Goal: Task Accomplishment & Management: Manage account settings

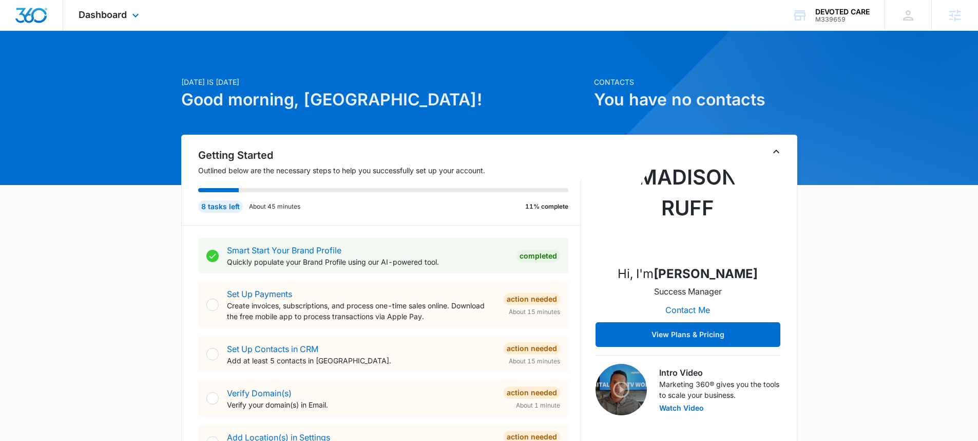
click at [122, 24] on div "Dashboard Apps Reputation Websites Forms CRM Email Social Shop Payments POS Con…" at bounding box center [110, 15] width 94 height 30
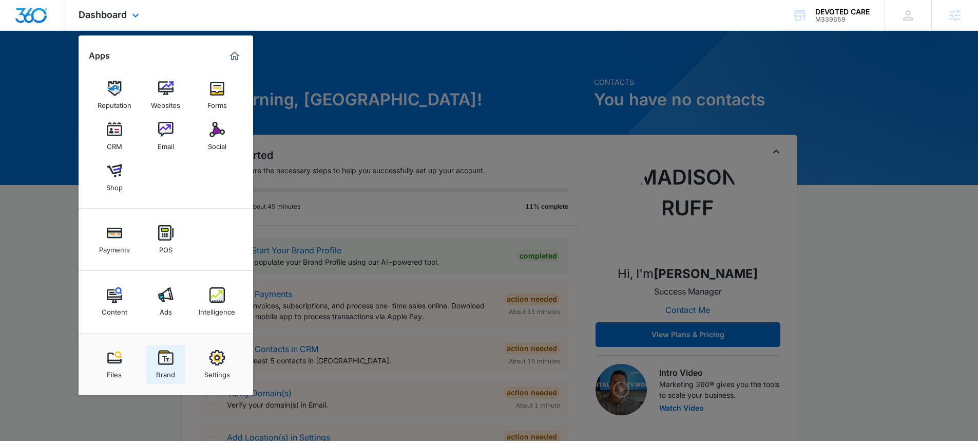
click at [166, 356] on img at bounding box center [165, 357] width 15 height 15
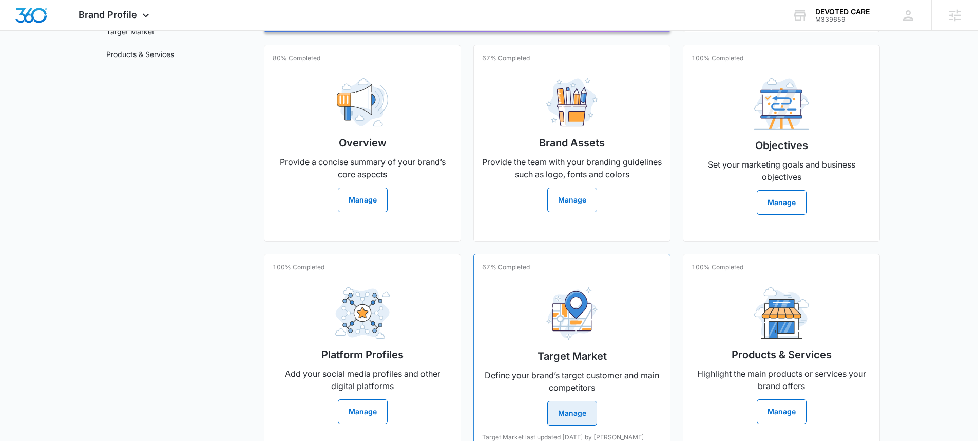
scroll to position [79, 0]
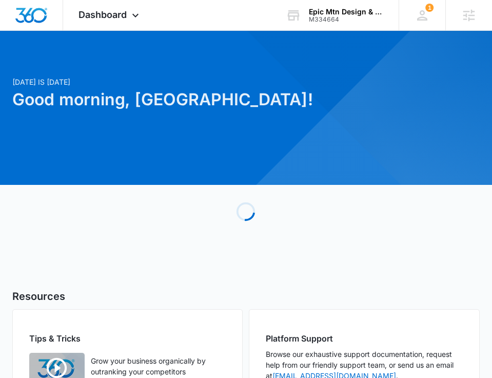
click at [162, 50] on div "[DATE] is [DATE] Good morning, [PERSON_NAME]! Loading Resources Tips & Tricks G…" at bounding box center [246, 332] width 492 height 577
click at [124, 12] on span "Dashboard" at bounding box center [103, 14] width 48 height 11
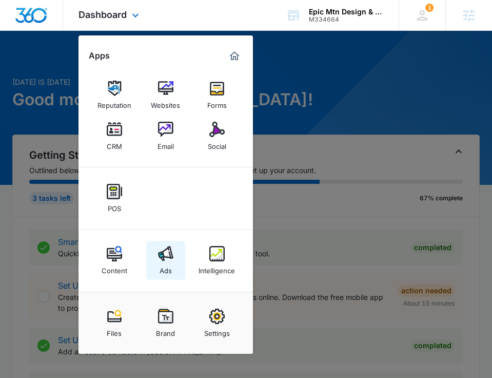
click at [171, 261] on div "Ads" at bounding box center [166, 267] width 12 height 13
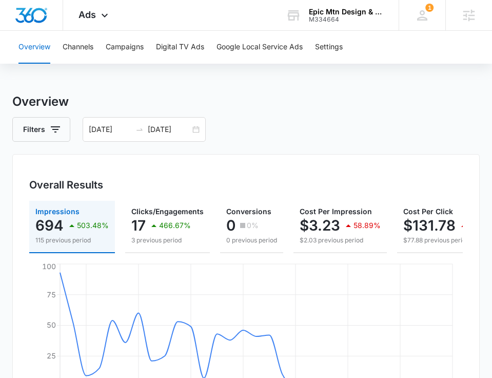
scroll to position [5, 0]
click at [197, 129] on div "09/09/2025 10/09/2025" at bounding box center [144, 129] width 123 height 25
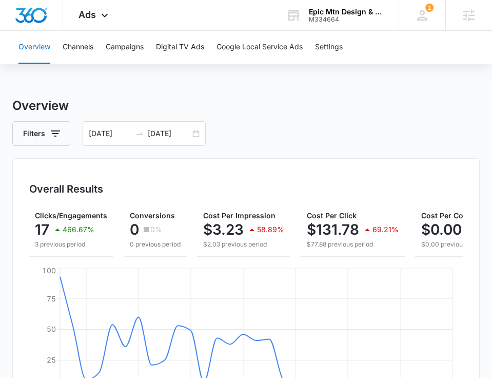
scroll to position [0, 94]
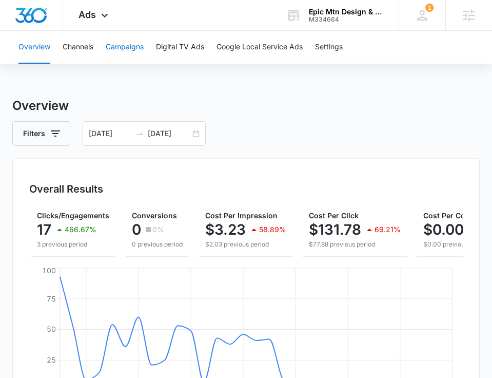
click at [127, 44] on button "Campaigns" at bounding box center [125, 47] width 38 height 33
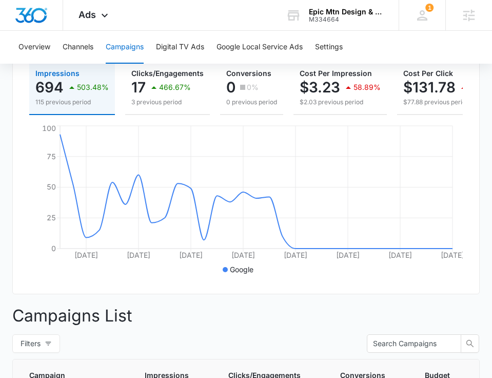
scroll to position [142, 0]
click at [117, 19] on div "Ads Apps Reputation Websites Forms CRM Email Social POS Content Ads Intelligenc…" at bounding box center [94, 15] width 63 height 30
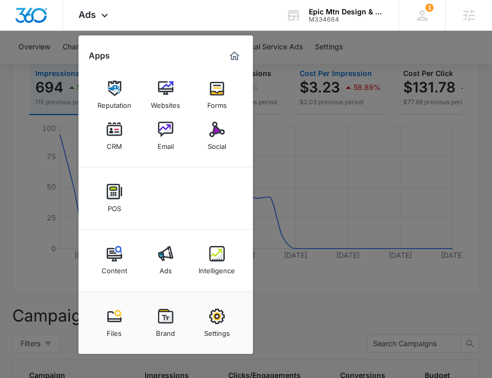
click at [304, 69] on div at bounding box center [246, 189] width 492 height 378
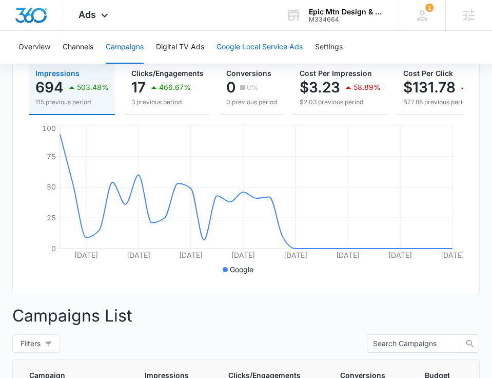
click at [283, 42] on button "Google Local Service Ads" at bounding box center [260, 47] width 86 height 33
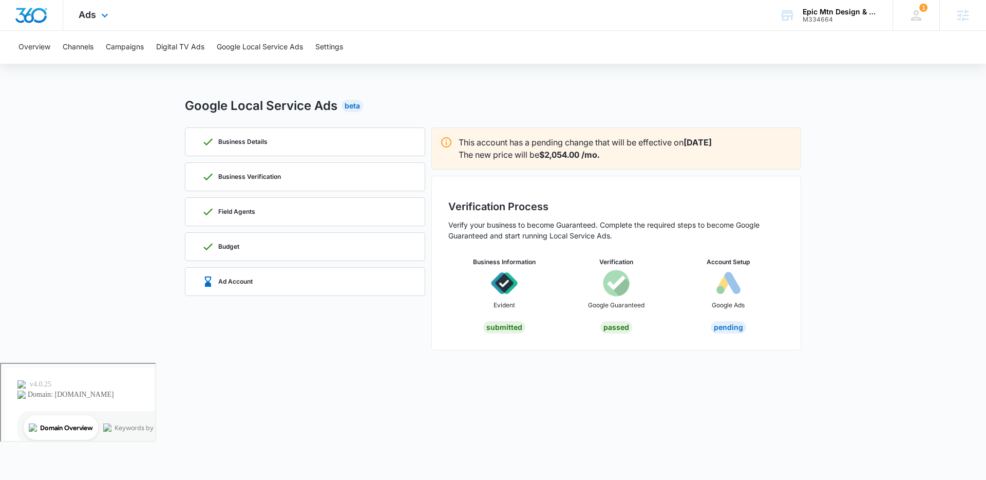
click at [111, 18] on div "Ads Apps Reputation Websites Forms CRM Email Social POS Content Ads Intelligenc…" at bounding box center [94, 15] width 63 height 30
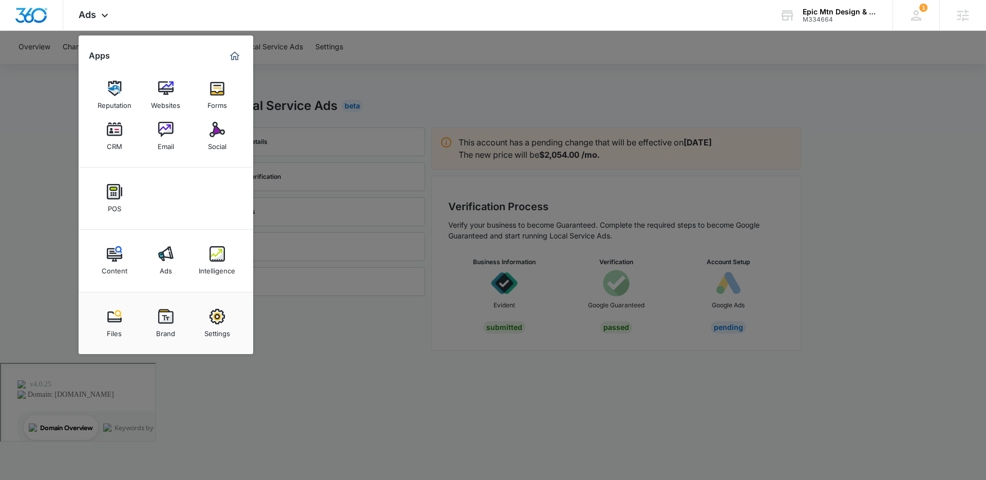
click at [360, 107] on div at bounding box center [493, 240] width 986 height 480
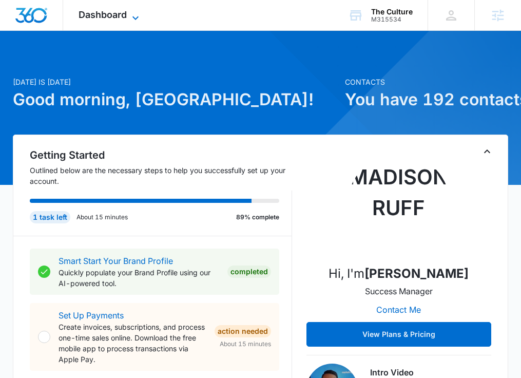
click at [113, 15] on span "Dashboard" at bounding box center [103, 14] width 48 height 11
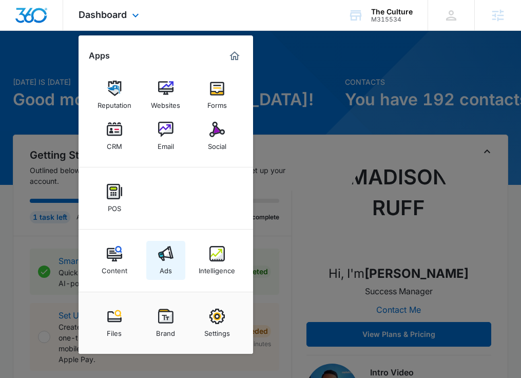
click at [157, 265] on link "Ads" at bounding box center [165, 260] width 39 height 39
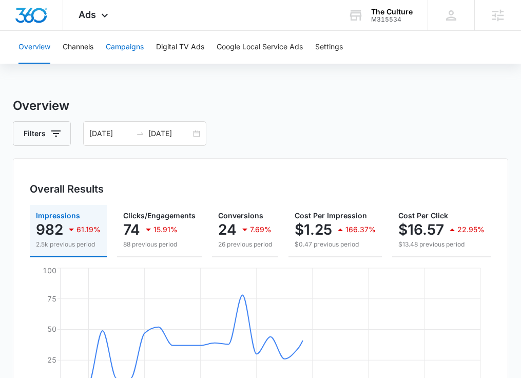
click at [136, 54] on button "Campaigns" at bounding box center [125, 47] width 38 height 33
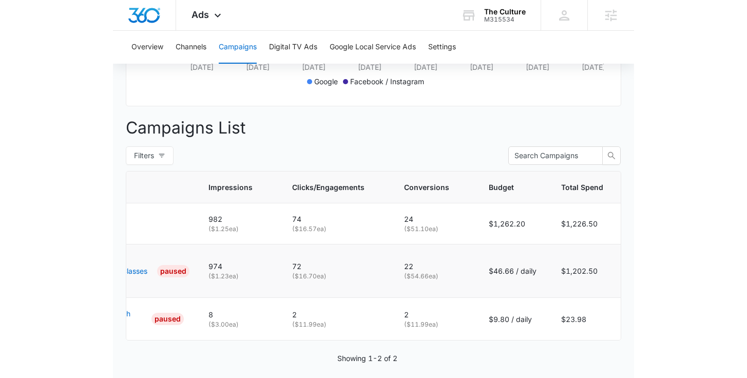
scroll to position [0, 87]
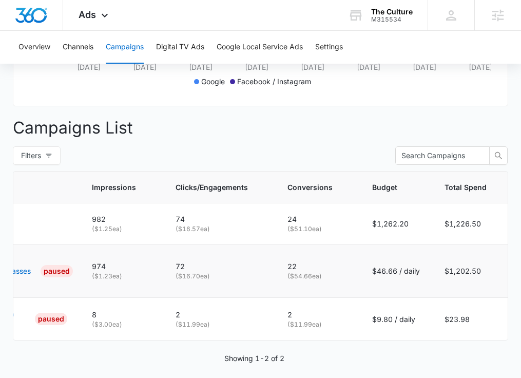
drag, startPoint x: 417, startPoint y: 280, endPoint x: 354, endPoint y: 281, distance: 63.2
click at [354, 281] on tr "Search - Gym/Trainer/Classes Search PAUSED 974 ( $1.23 ea) 72 ( $16.70 ea) 22 (…" at bounding box center [222, 270] width 591 height 53
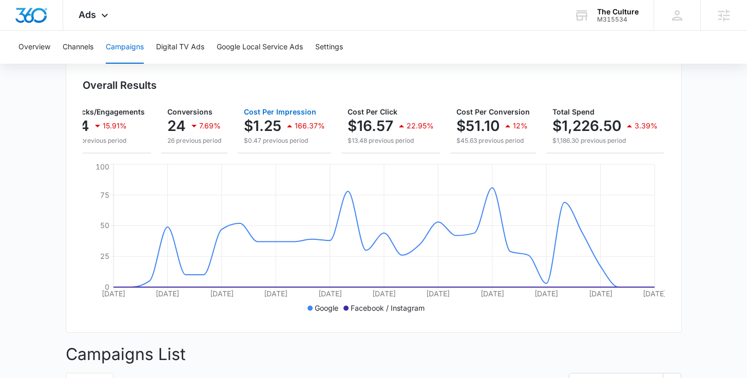
scroll to position [52, 0]
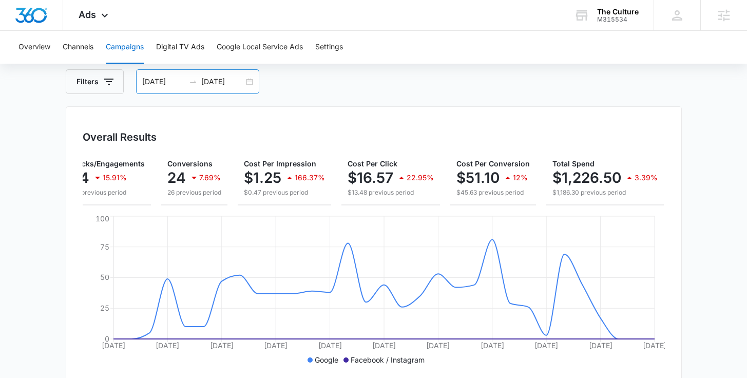
click at [246, 84] on div "09/09/2025 10/09/2025" at bounding box center [197, 81] width 123 height 25
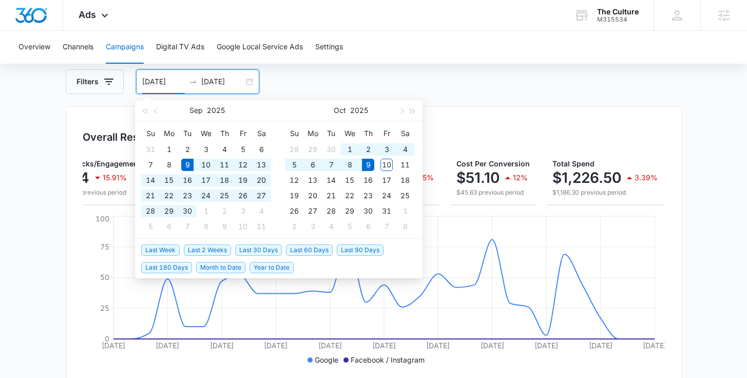
type input "09/09/2025"
click at [528, 104] on div "Campaigns Filters 09/09/2025 10/09/2025 Overall Results Impressions 982 61.19% …" at bounding box center [374, 368] width 616 height 646
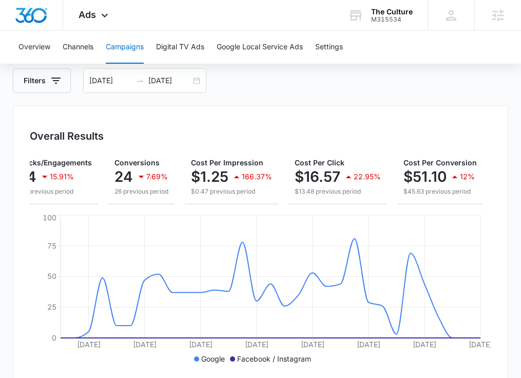
scroll to position [53, 0]
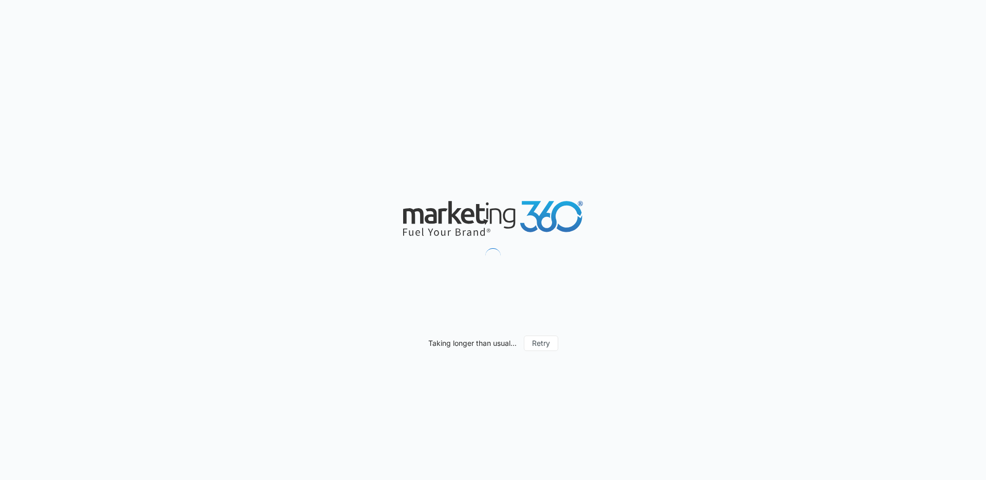
click at [295, 161] on div "Taking longer than usual... Retry" at bounding box center [493, 240] width 986 height 480
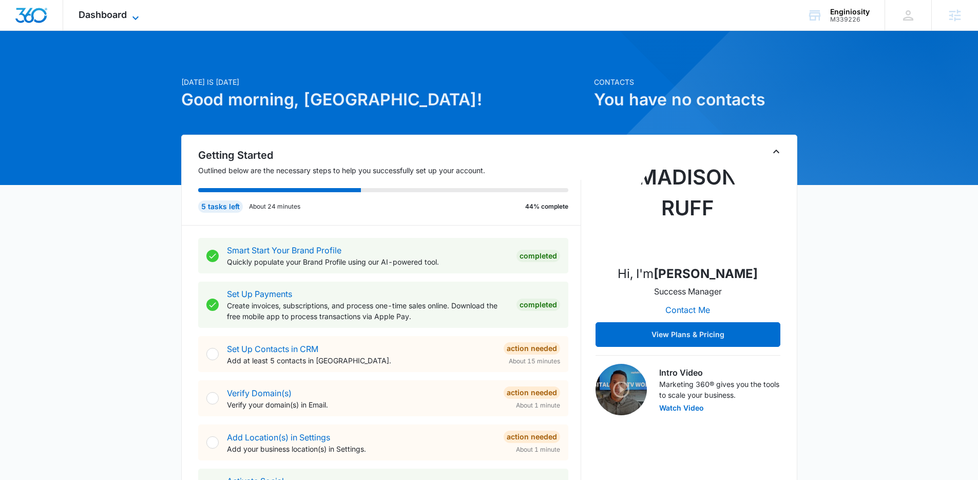
click at [120, 11] on span "Dashboard" at bounding box center [103, 14] width 48 height 11
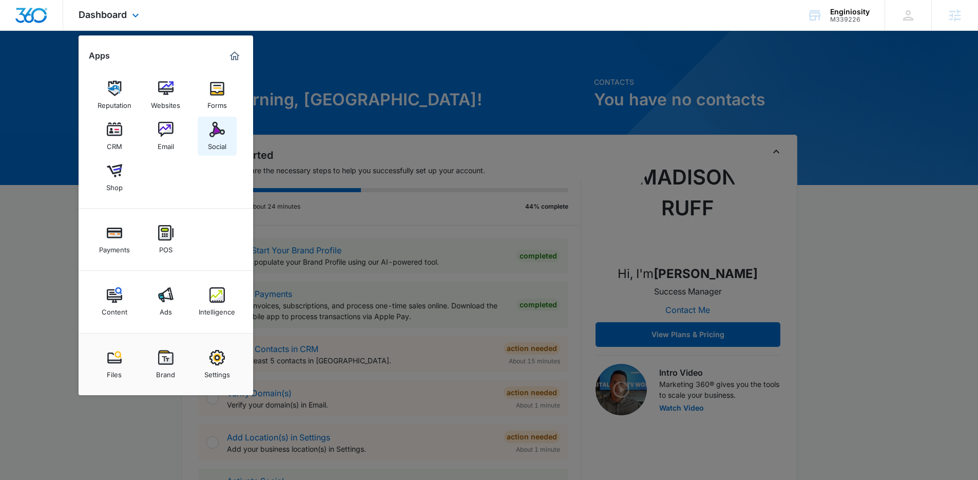
click at [230, 123] on link "Social" at bounding box center [217, 136] width 39 height 39
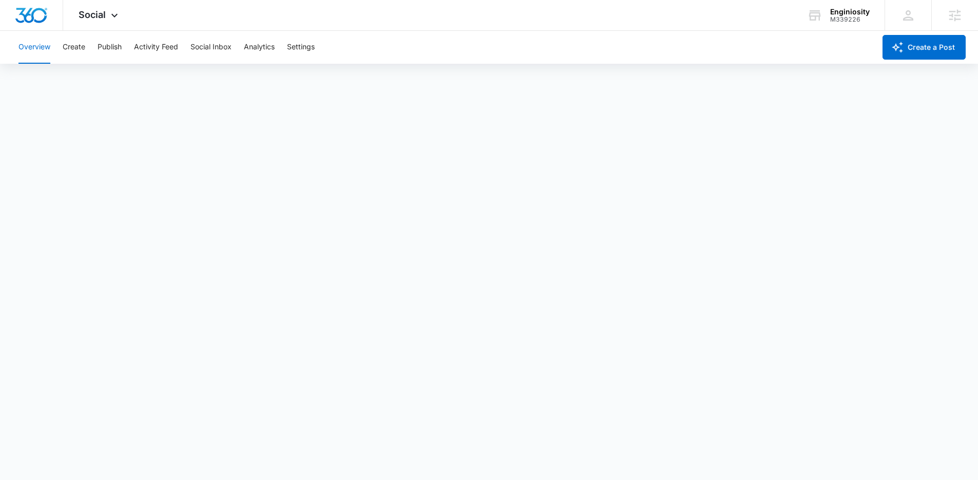
click at [353, 45] on div "Overview Create Publish Activity Feed Social Inbox Analytics Settings" at bounding box center [443, 47] width 863 height 33
click at [100, 23] on div "Social Apps Reputation Websites Forms CRM Email Social Shop Payments POS Conten…" at bounding box center [99, 15] width 73 height 30
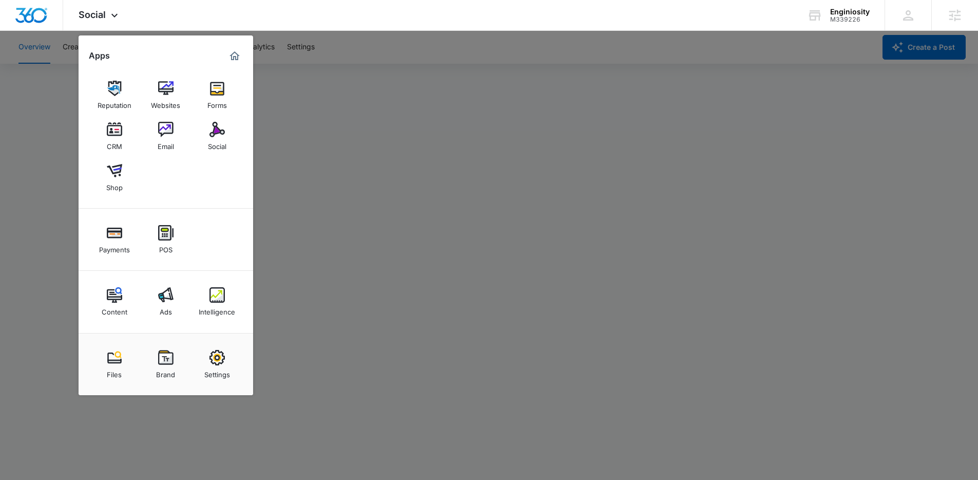
click at [315, 176] on div at bounding box center [489, 240] width 978 height 480
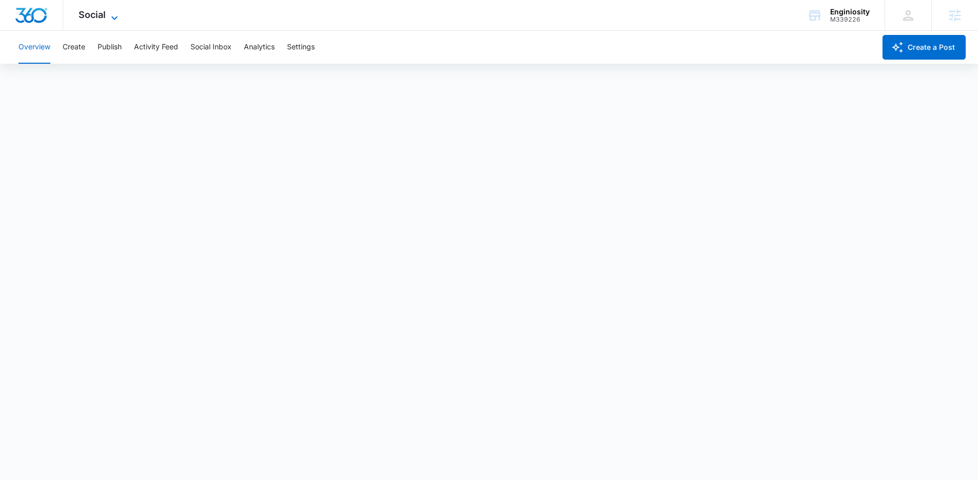
click at [118, 14] on icon at bounding box center [114, 18] width 12 height 12
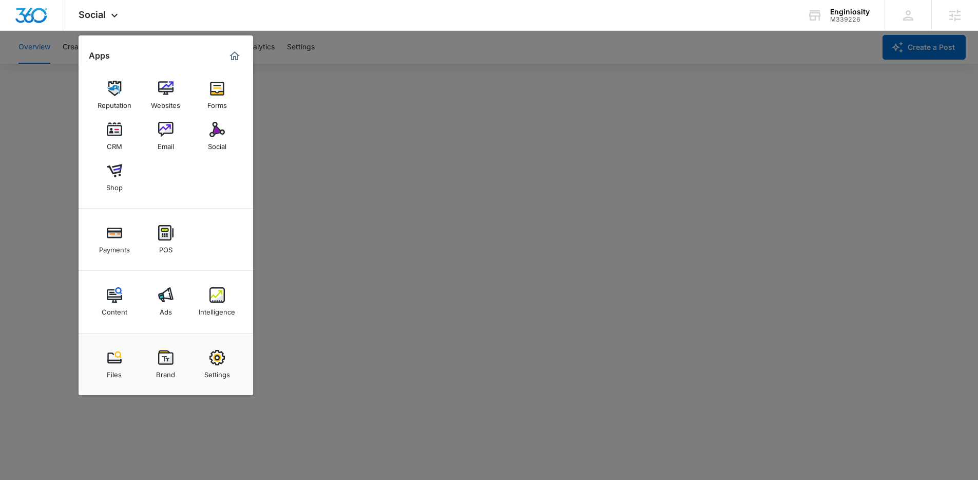
click at [339, 232] on div at bounding box center [489, 240] width 978 height 480
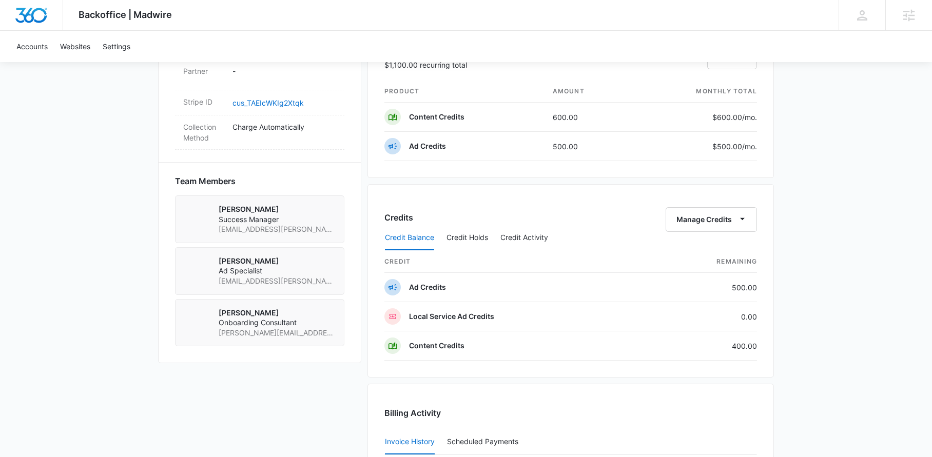
scroll to position [745, 0]
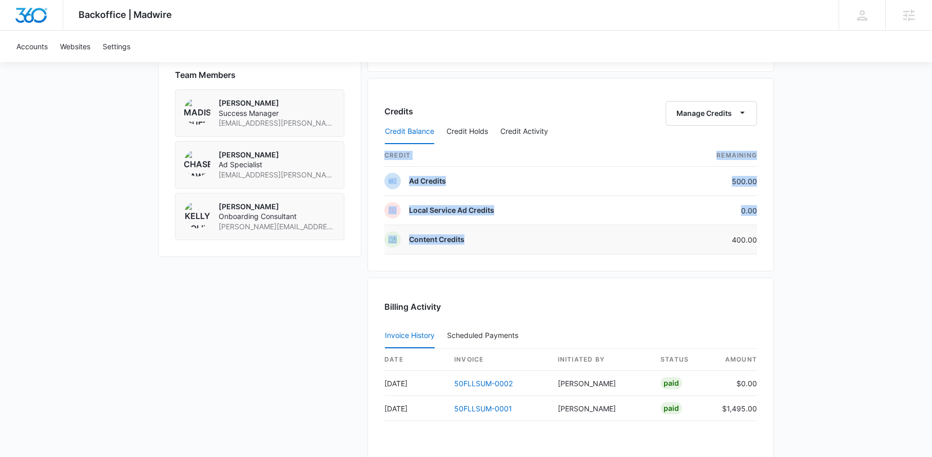
drag, startPoint x: 766, startPoint y: 239, endPoint x: 728, endPoint y: 238, distance: 38.5
click at [728, 238] on div "Credits Manage Credits Credit Balance Credit Holds Credit Activity credit Remai…" at bounding box center [571, 175] width 407 height 194
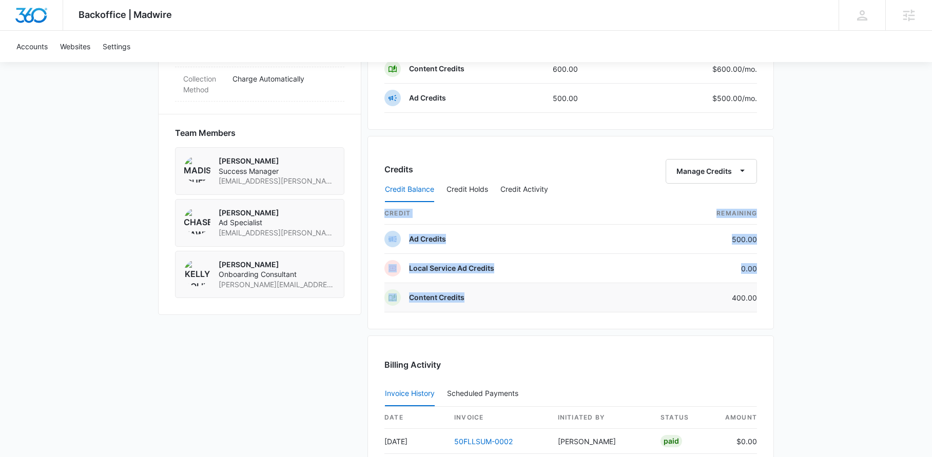
scroll to position [648, 0]
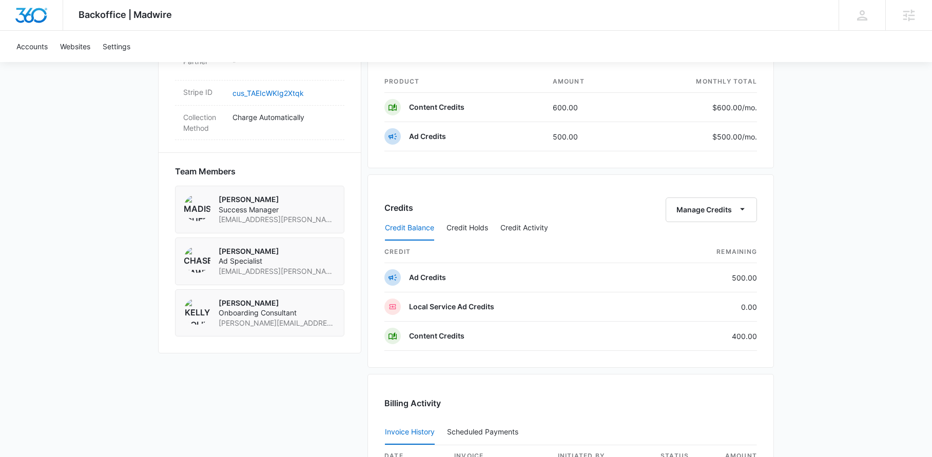
click at [846, 182] on div "Backoffice | Madwire Apps Settings MR Madison Ruff madison.ruff@madwire.com My …" at bounding box center [466, 93] width 932 height 1483
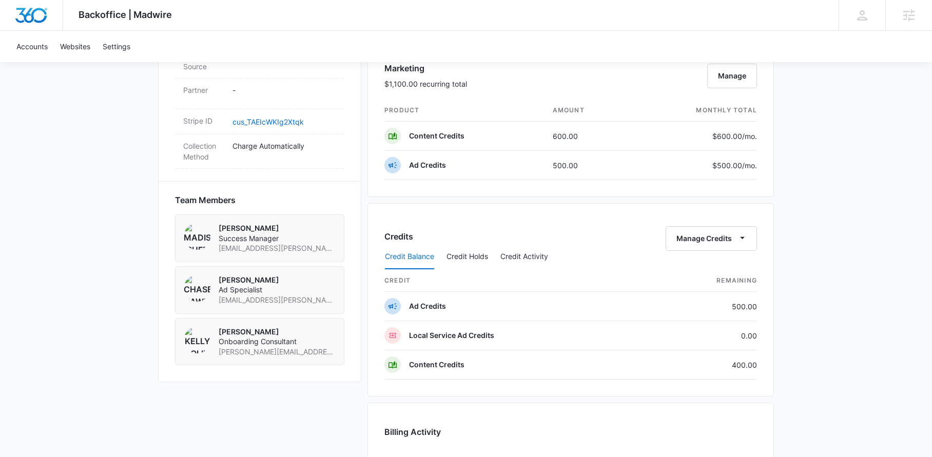
scroll to position [618, 0]
drag, startPoint x: 588, startPoint y: 170, endPoint x: 470, endPoint y: 177, distance: 118.8
click at [470, 177] on tr "Ad Credits 500.00 $500.00 /mo." at bounding box center [571, 166] width 373 height 29
drag, startPoint x: 718, startPoint y: 310, endPoint x: 759, endPoint y: 320, distance: 42.7
click at [759, 320] on div "Credits Manage Credits Credit Balance Credit Holds Credit Activity credit Remai…" at bounding box center [571, 302] width 407 height 194
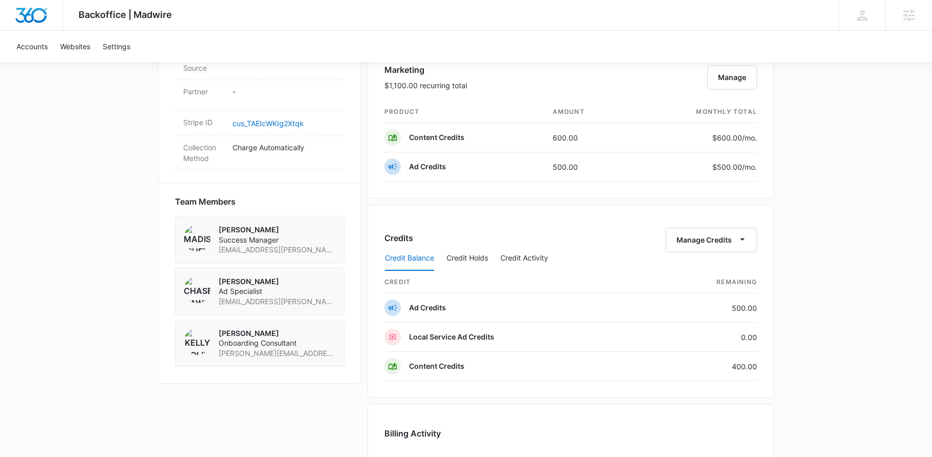
click at [768, 309] on div "Credits Manage Credits Credit Balance Credit Holds Credit Activity credit Remai…" at bounding box center [571, 302] width 407 height 194
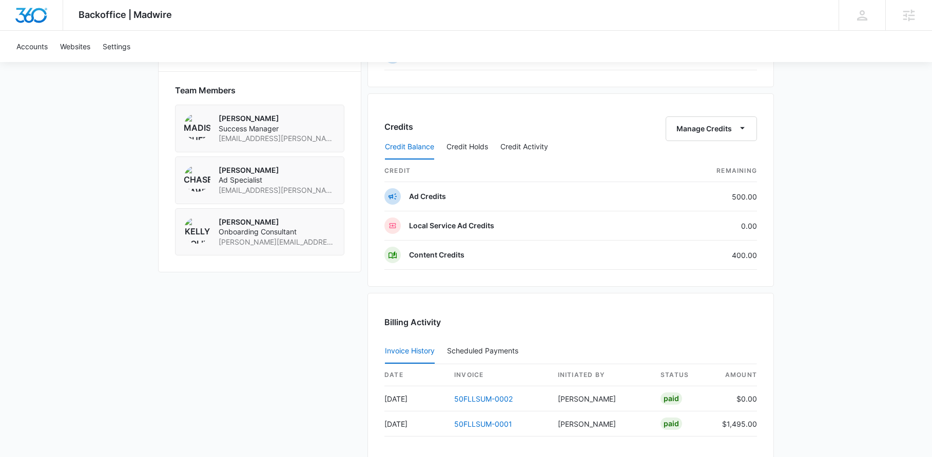
scroll to position [536, 0]
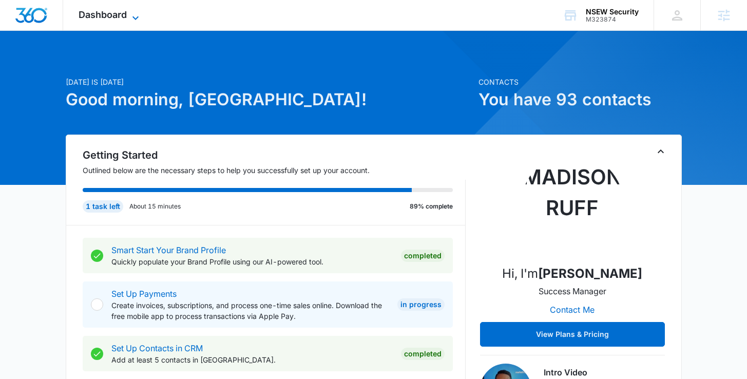
click at [135, 20] on icon at bounding box center [135, 18] width 12 height 12
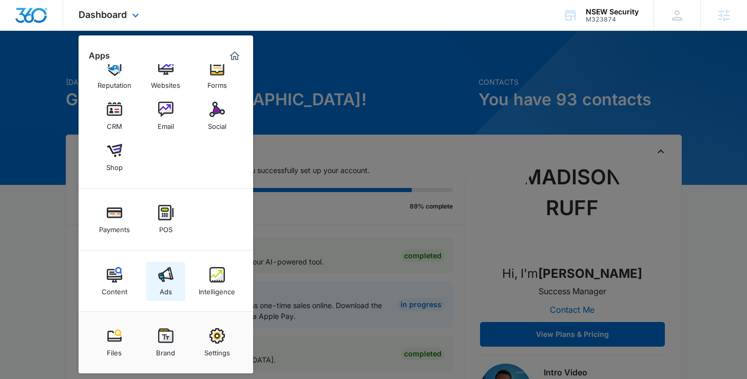
scroll to position [22, 0]
click at [159, 271] on img at bounding box center [165, 272] width 15 height 15
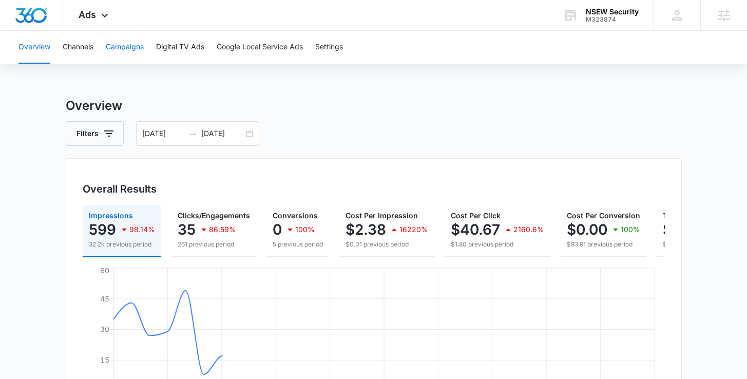
click at [131, 45] on button "Campaigns" at bounding box center [125, 47] width 38 height 33
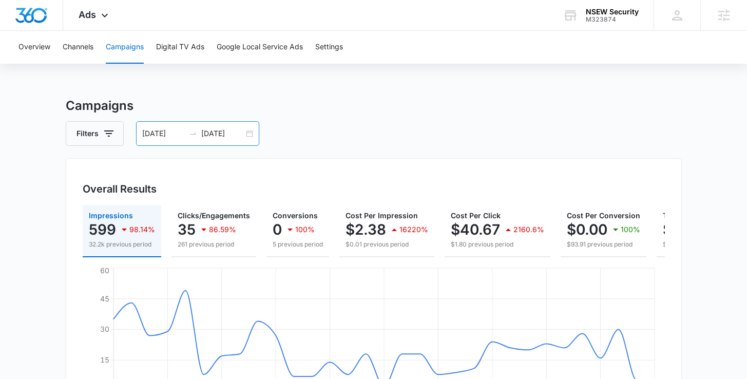
click at [251, 132] on div "09/08/2025 10/08/2025" at bounding box center [197, 133] width 123 height 25
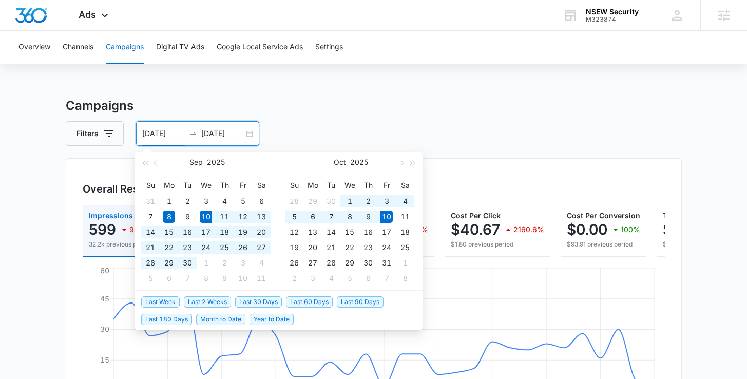
click at [264, 299] on span "Last 30 Days" at bounding box center [258, 301] width 47 height 11
type input "09/10/2025"
type input "10/10/2025"
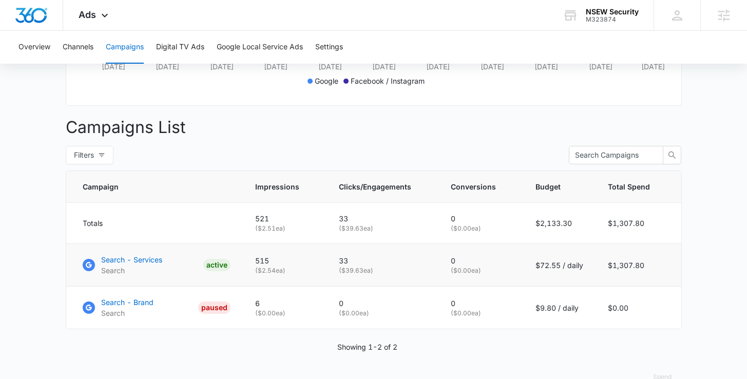
scroll to position [357, 0]
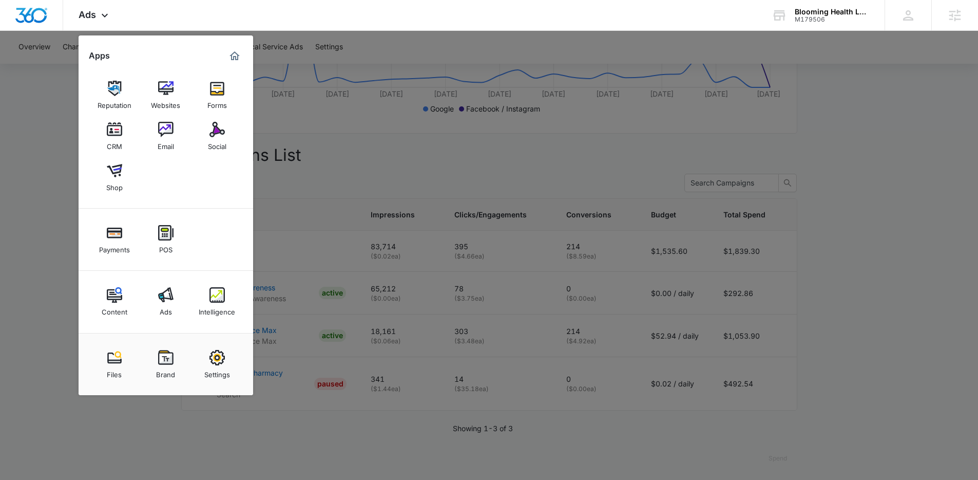
click at [346, 284] on div at bounding box center [489, 240] width 978 height 480
